Goal: Use online tool/utility: Utilize a website feature to perform a specific function

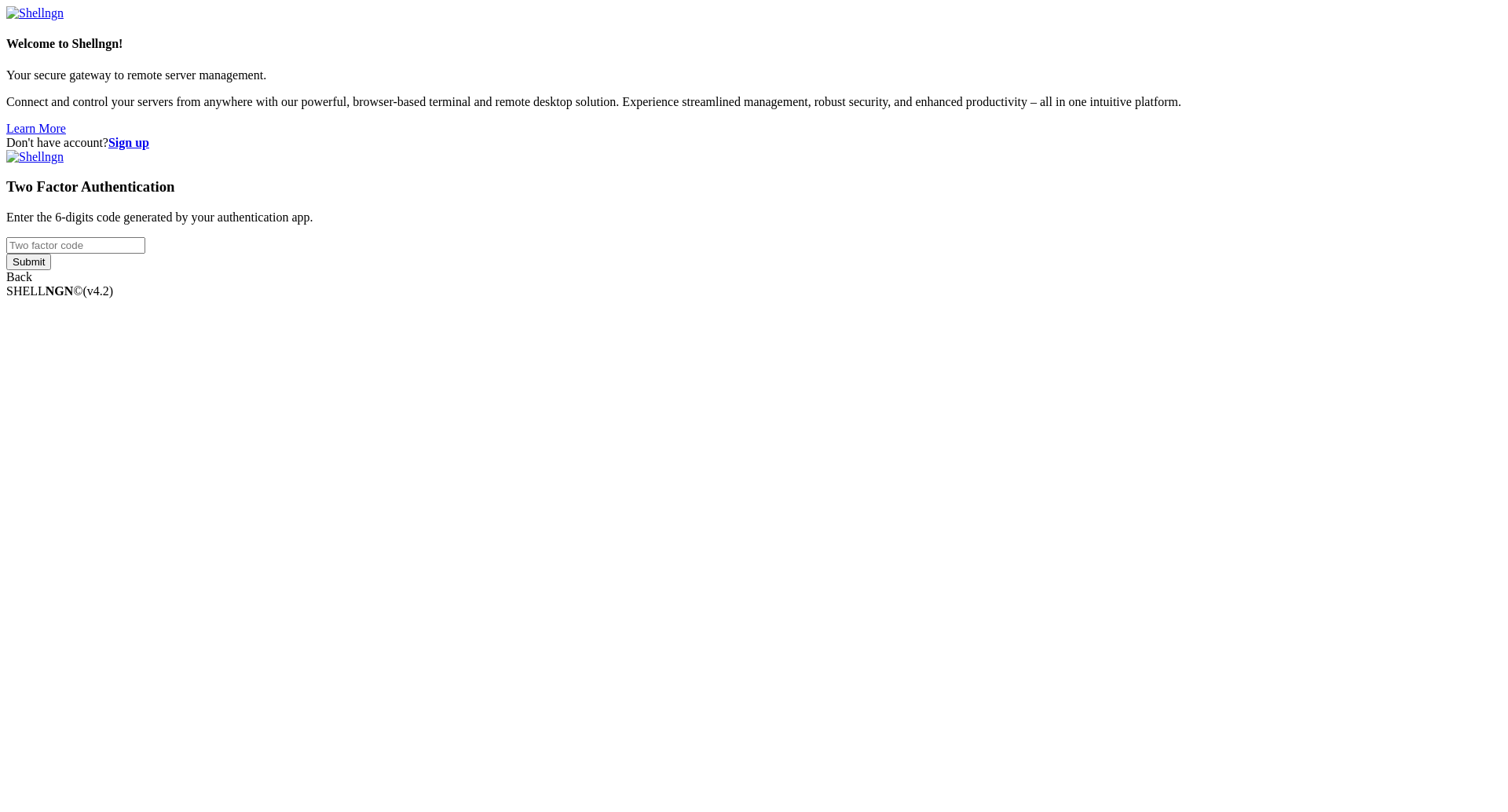
click at [145, 253] on input "number" at bounding box center [76, 245] width 139 height 17
type input "164970"
click at [51, 270] on input "Submit" at bounding box center [29, 262] width 45 height 17
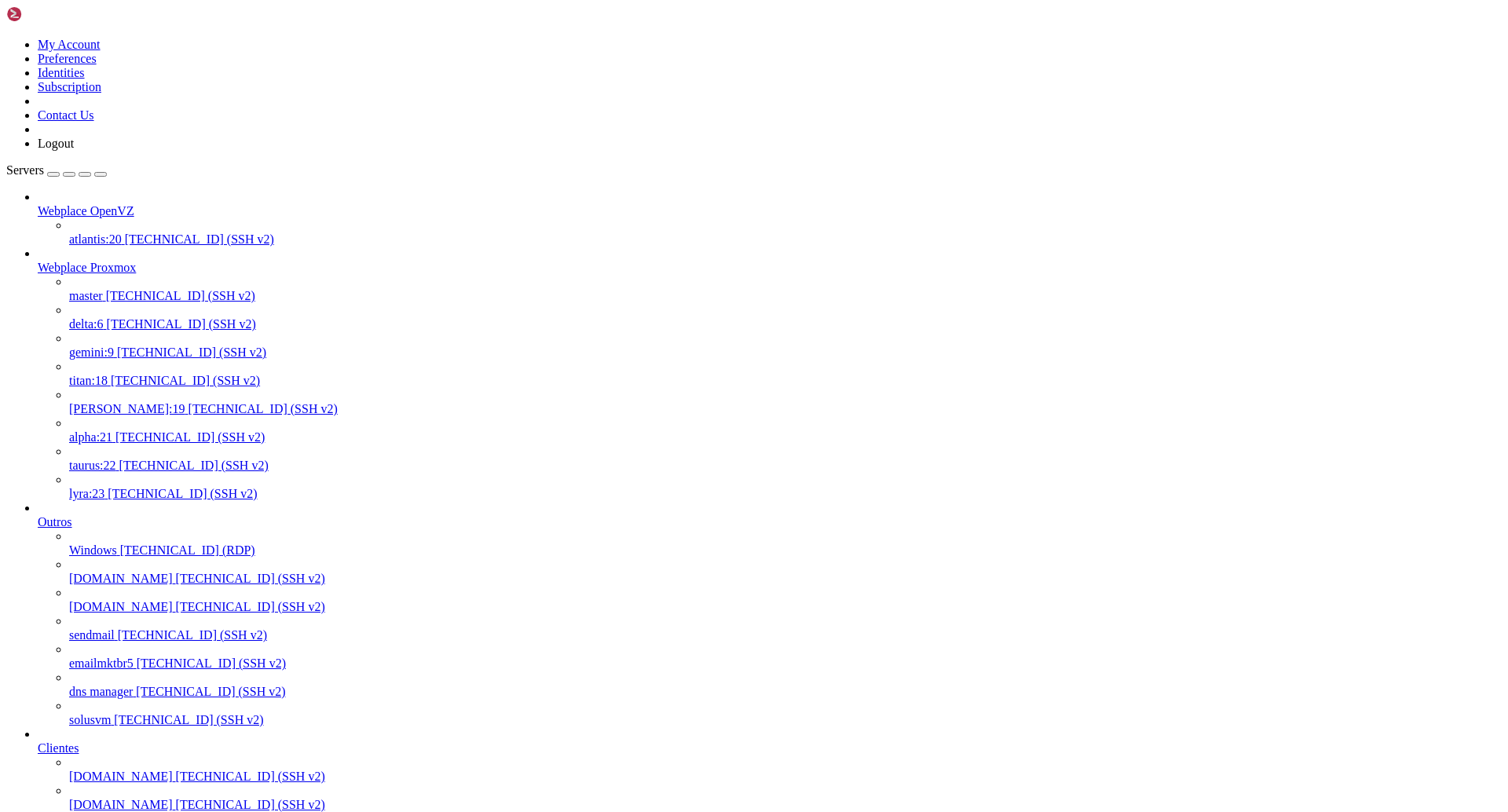
click at [113, 430] on span "alpha:21" at bounding box center [90, 437] width 43 height 13
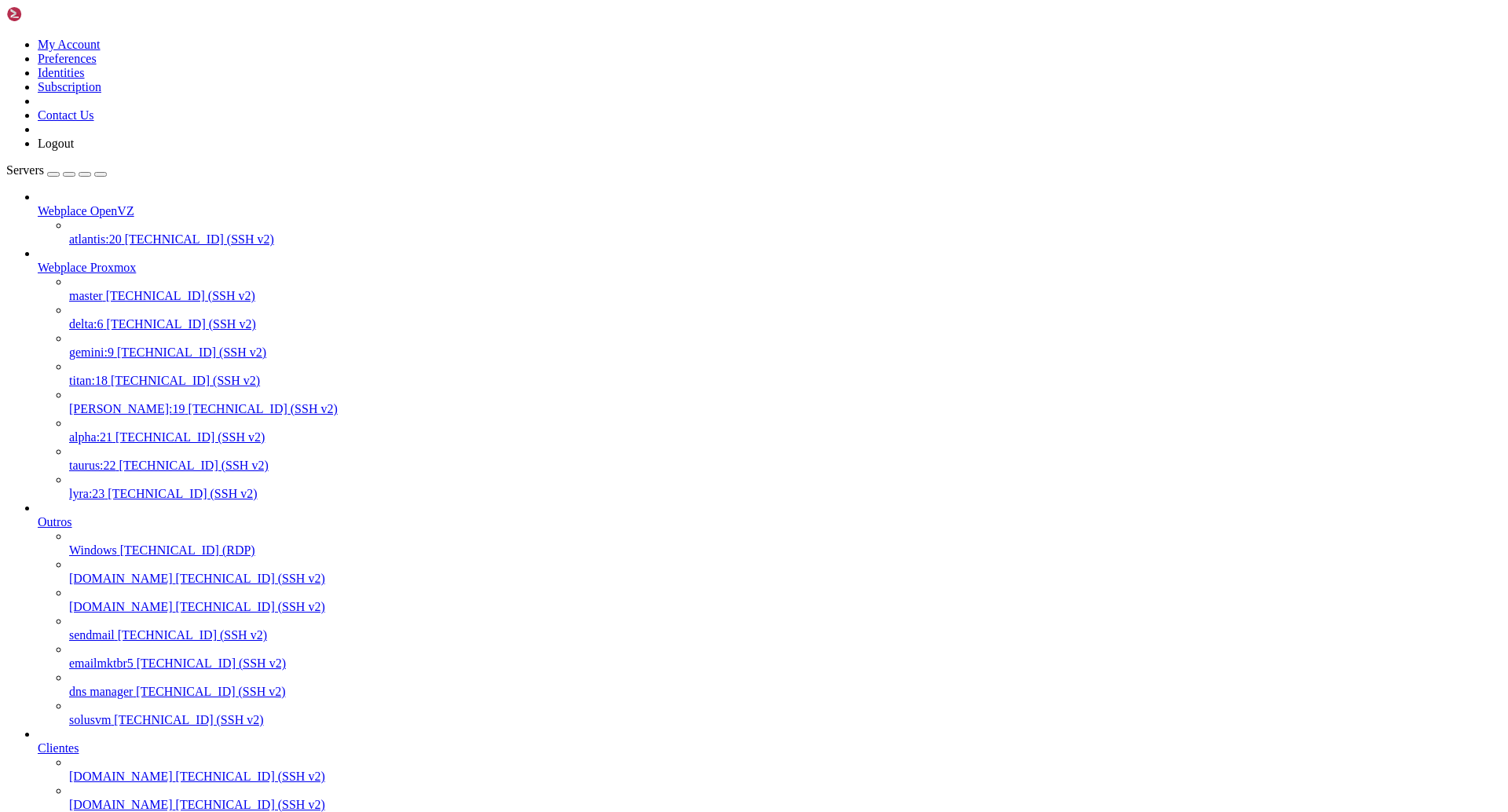
drag, startPoint x: 462, startPoint y: 2347, endPoint x: 451, endPoint y: 2223, distance: 124.5
